Goal: Understand process/instructions: Learn about a topic

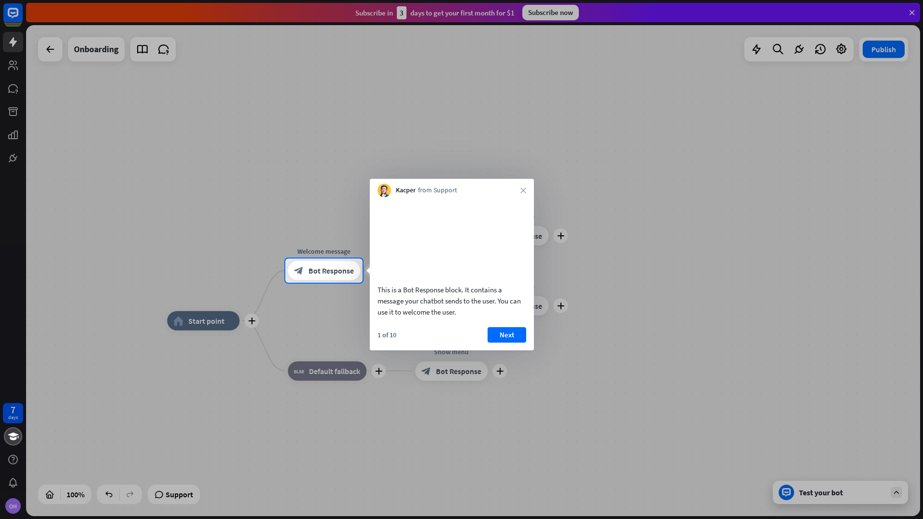
click at [462, 317] on div "This is a Bot Response block. It contains a message your chatbot sends to the u…" at bounding box center [452, 300] width 149 height 33
click at [502, 342] on button "Next" at bounding box center [507, 334] width 39 height 15
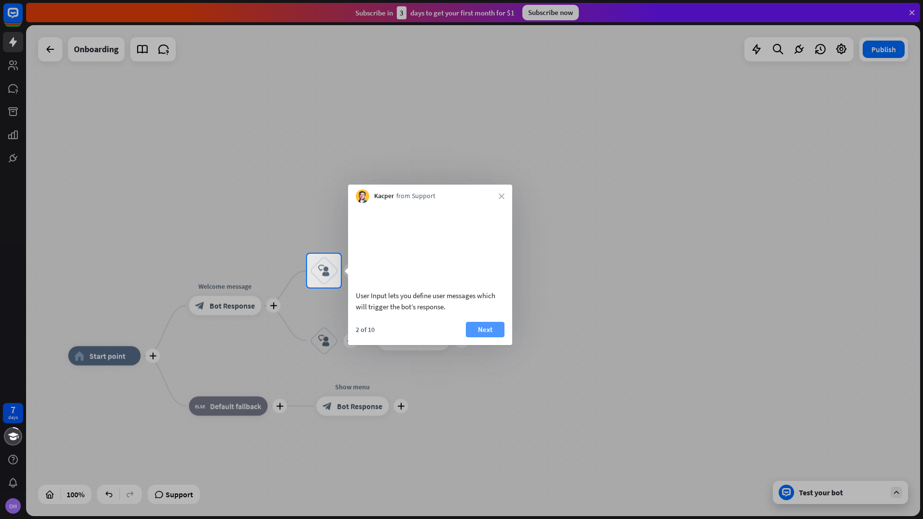
click at [482, 337] on button "Next" at bounding box center [485, 329] width 39 height 15
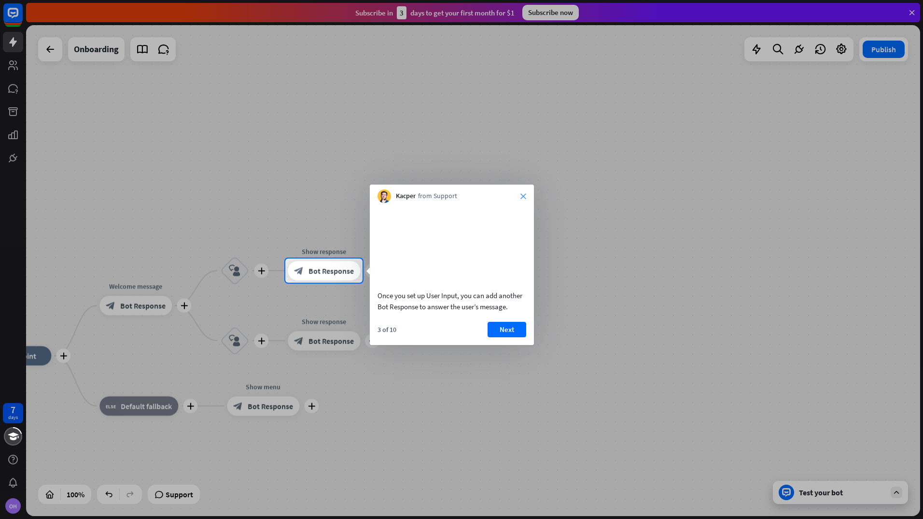
click at [525, 197] on icon "close" at bounding box center [524, 196] width 6 height 6
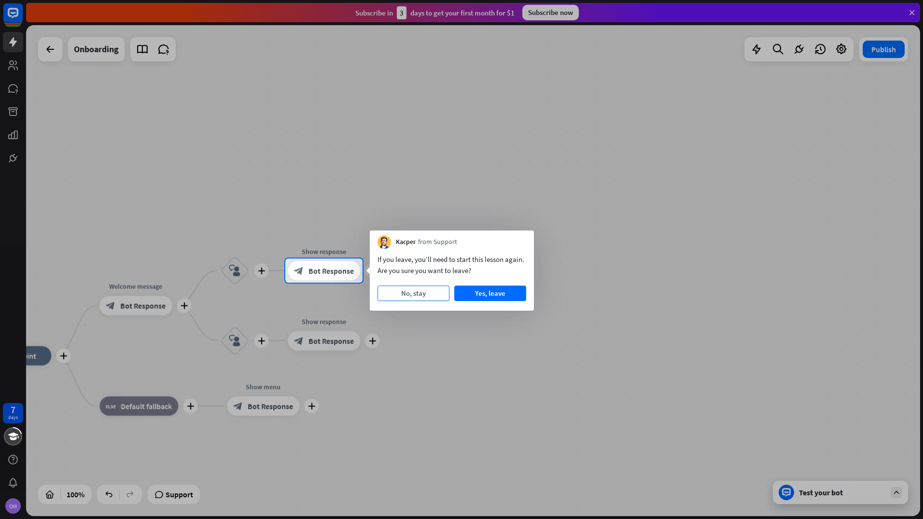
click at [444, 291] on button "No, stay" at bounding box center [414, 292] width 72 height 15
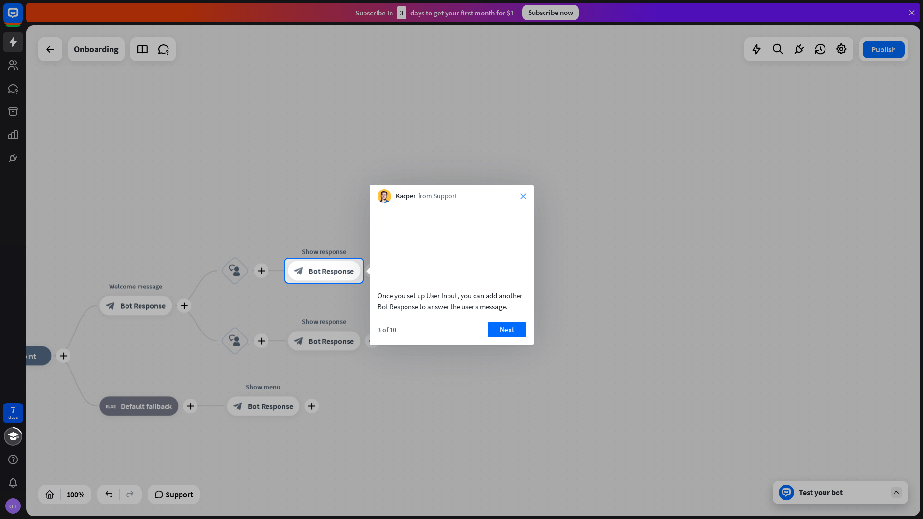
click at [524, 194] on icon "close" at bounding box center [524, 196] width 6 height 6
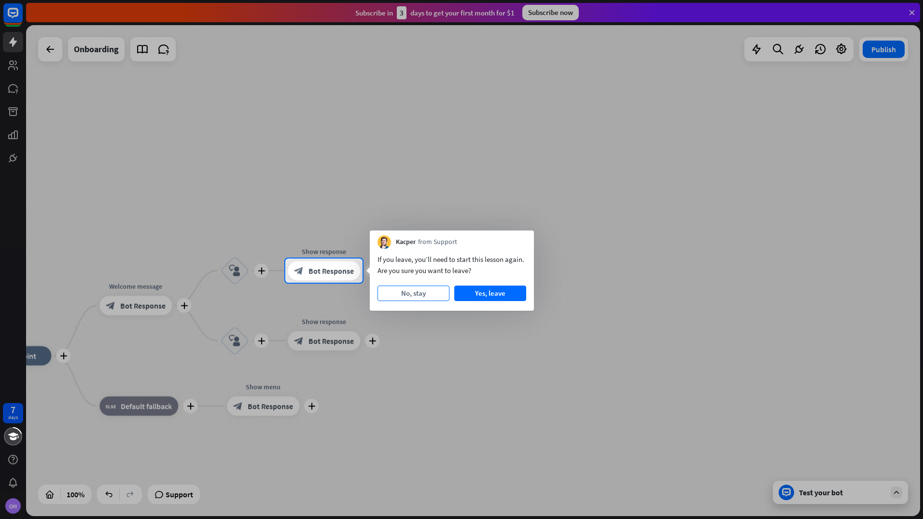
click at [427, 286] on button "No, stay" at bounding box center [414, 292] width 72 height 15
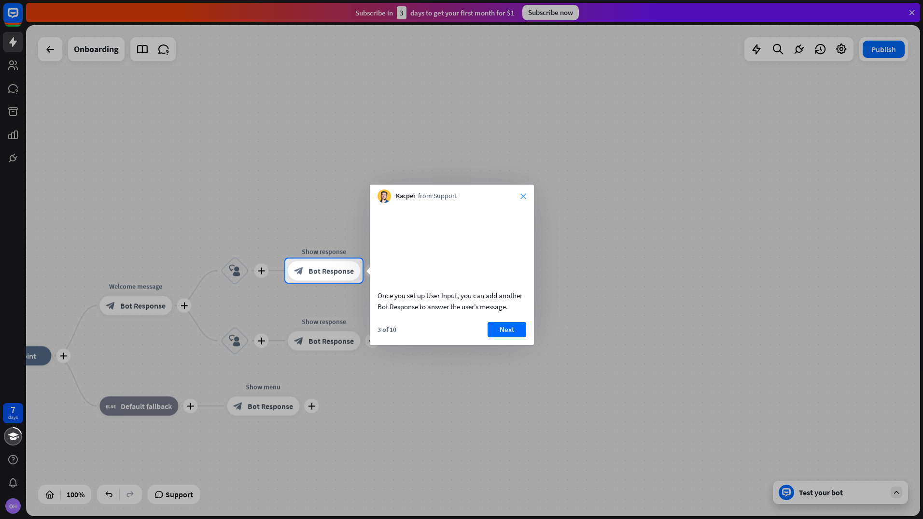
click at [525, 198] on icon "close" at bounding box center [524, 196] width 6 height 6
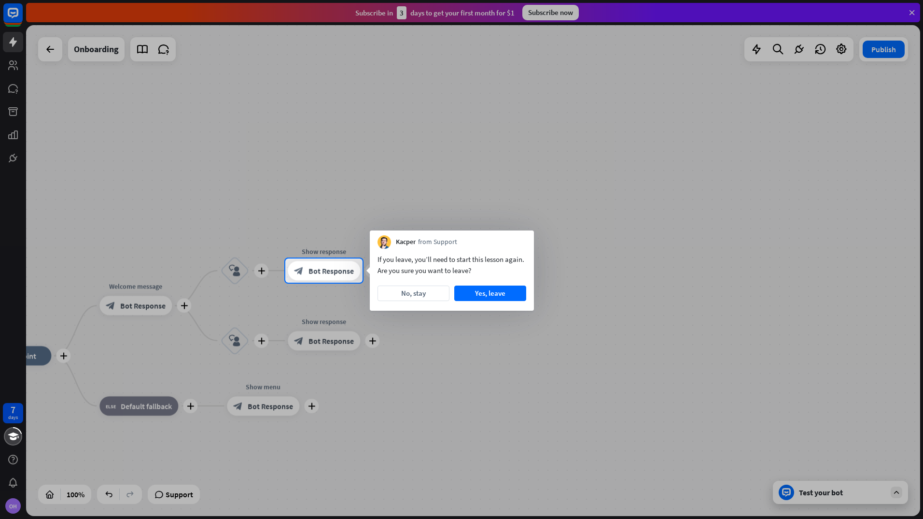
click at [515, 222] on div at bounding box center [461, 129] width 923 height 258
click at [422, 297] on button "No, stay" at bounding box center [414, 292] width 72 height 15
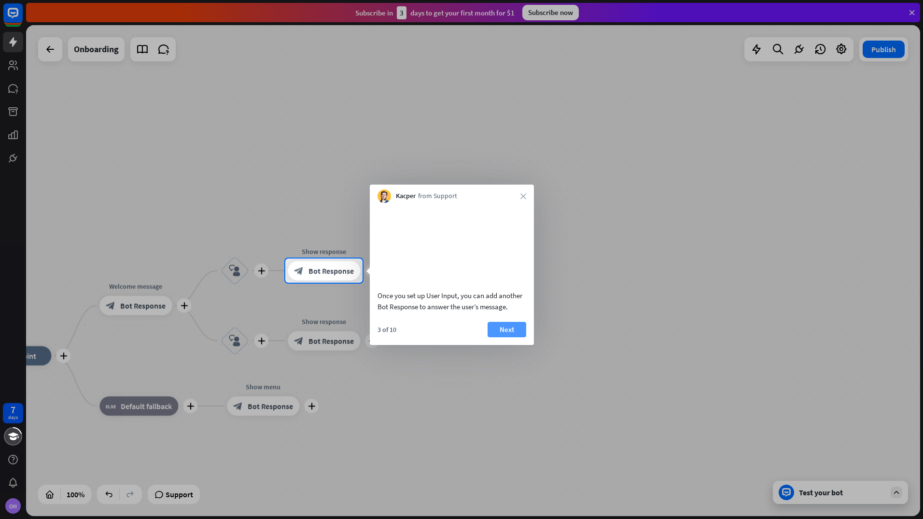
click at [504, 337] on button "Next" at bounding box center [507, 329] width 39 height 15
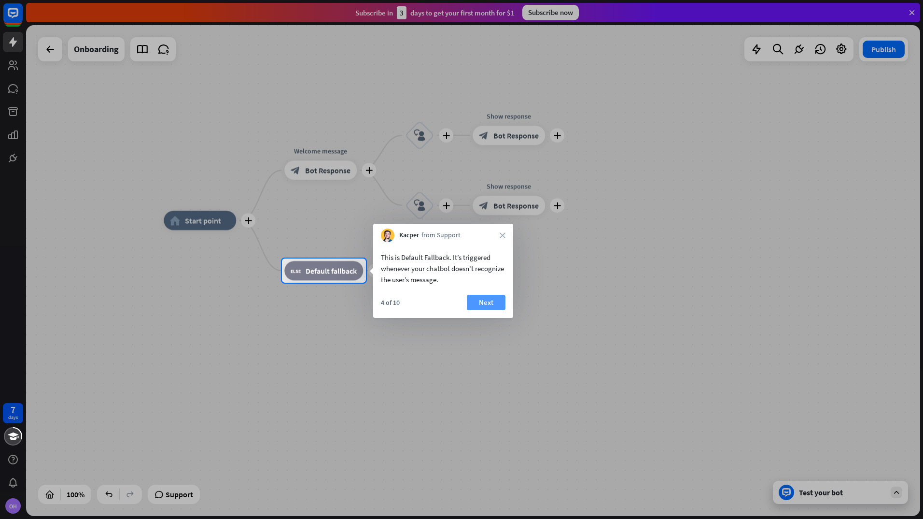
click at [489, 304] on button "Next" at bounding box center [486, 302] width 39 height 15
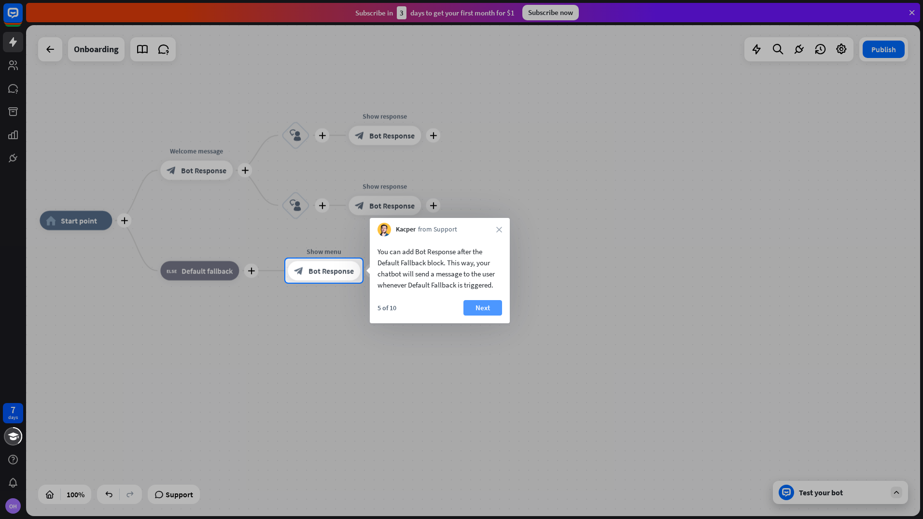
click at [478, 302] on button "Next" at bounding box center [483, 307] width 39 height 15
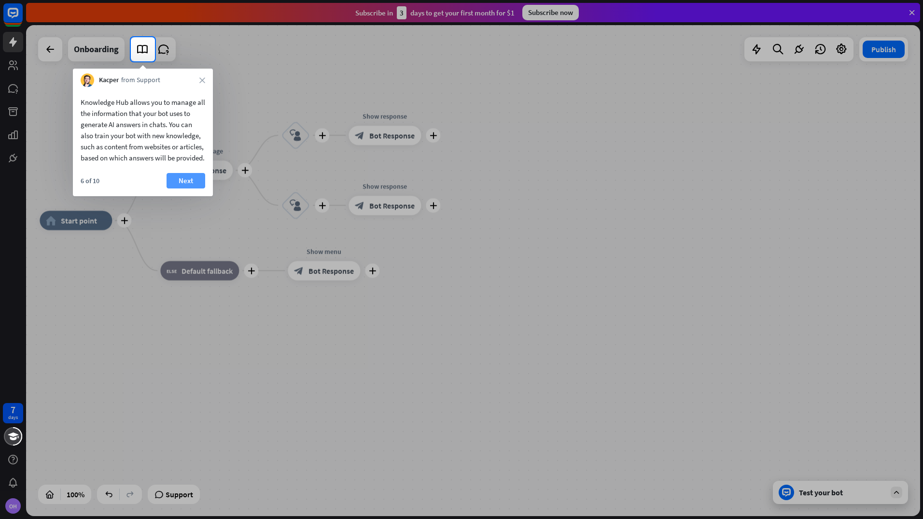
click at [192, 186] on button "Next" at bounding box center [186, 180] width 39 height 15
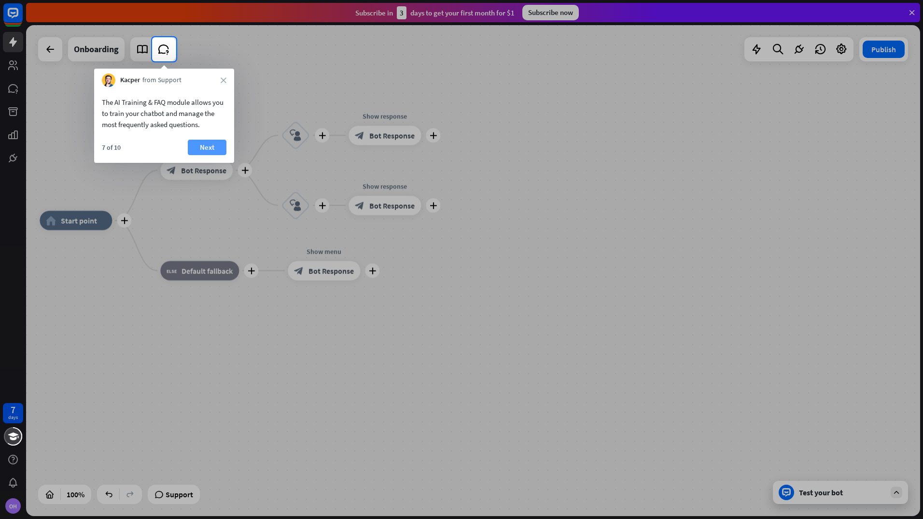
click at [211, 144] on button "Next" at bounding box center [207, 147] width 39 height 15
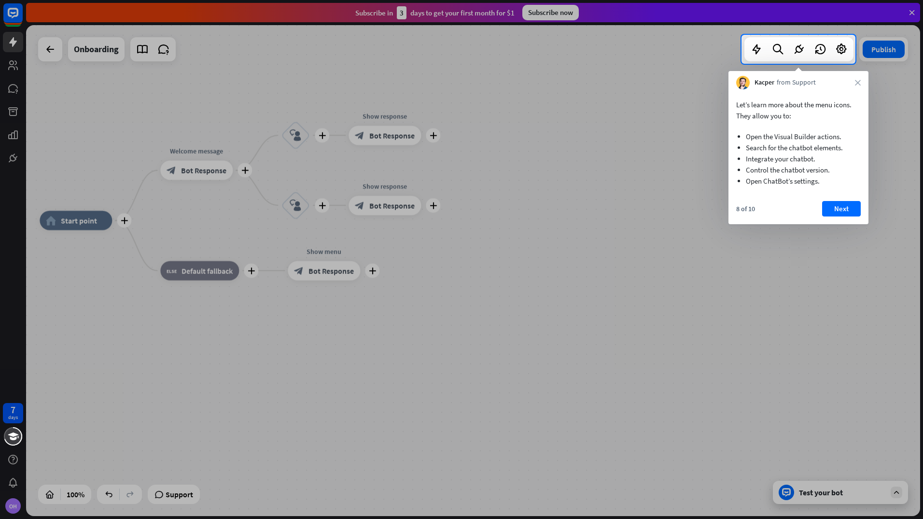
click at [795, 121] on p "Let’s learn more about the menu icons. They allow you to:" at bounding box center [799, 110] width 125 height 22
drag, startPoint x: 820, startPoint y: 181, endPoint x: 840, endPoint y: 204, distance: 30.8
click at [840, 204] on div "Let’s learn more about the menu icons. They allow you to: Open the Visual Build…" at bounding box center [799, 156] width 140 height 135
click at [840, 204] on button "Next" at bounding box center [842, 208] width 39 height 15
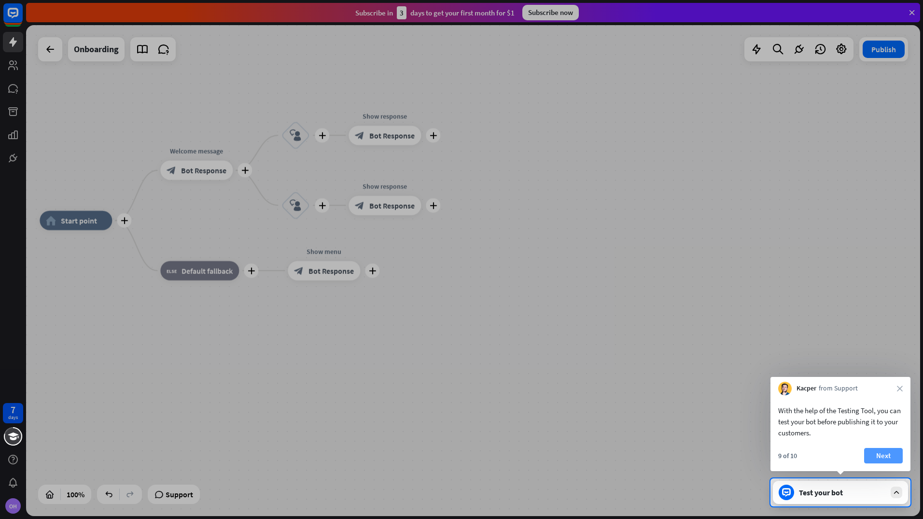
click at [880, 455] on button "Next" at bounding box center [884, 455] width 39 height 15
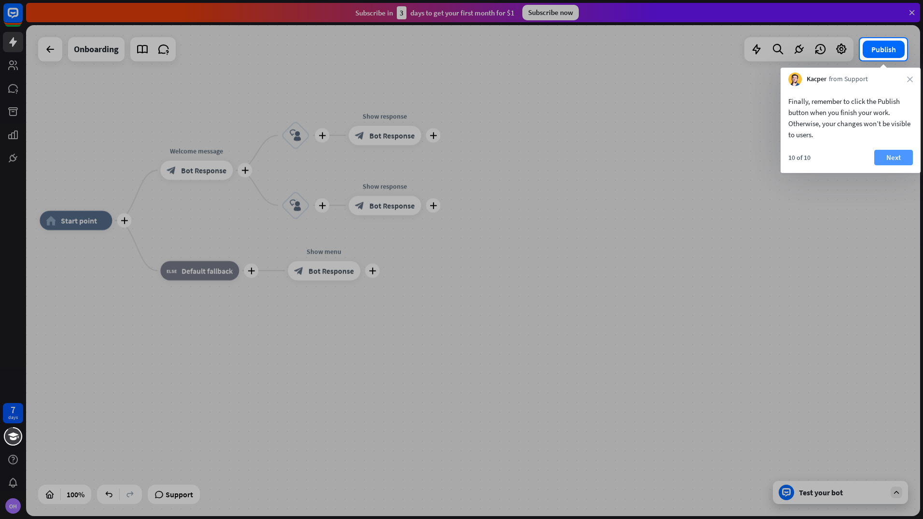
click at [881, 155] on button "Next" at bounding box center [894, 157] width 39 height 15
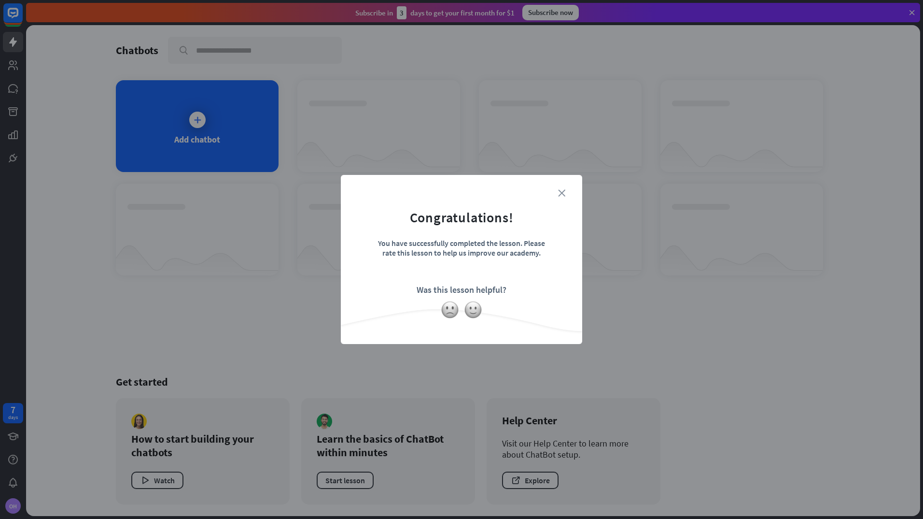
click at [562, 191] on icon "close" at bounding box center [561, 192] width 7 height 7
